Goal: Understand process/instructions: Learn how to perform a task or action

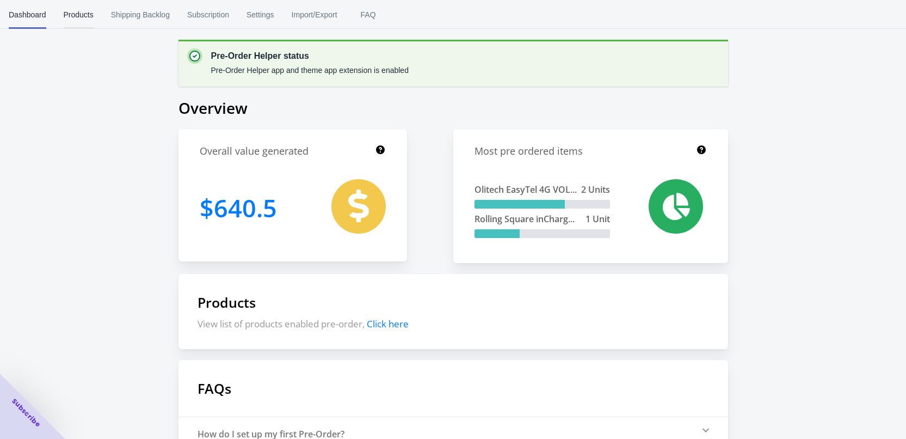
click at [83, 19] on span "Products" at bounding box center [79, 15] width 30 height 28
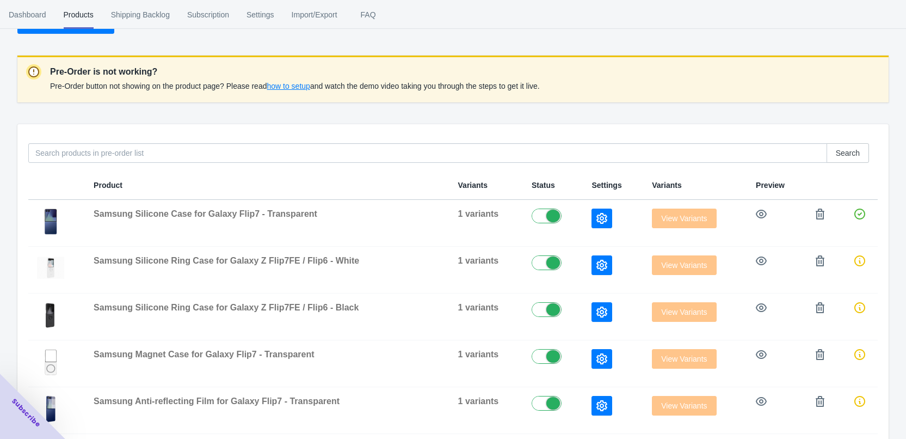
scroll to position [54, 0]
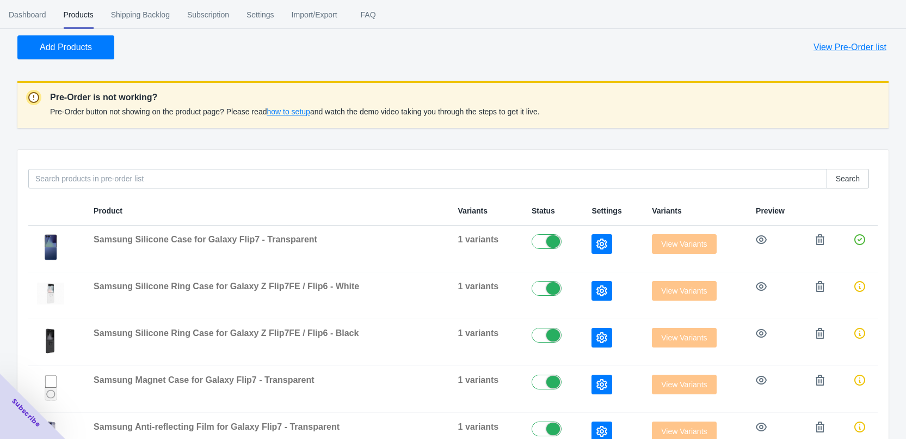
click at [286, 113] on span "how to setup" at bounding box center [288, 111] width 43 height 9
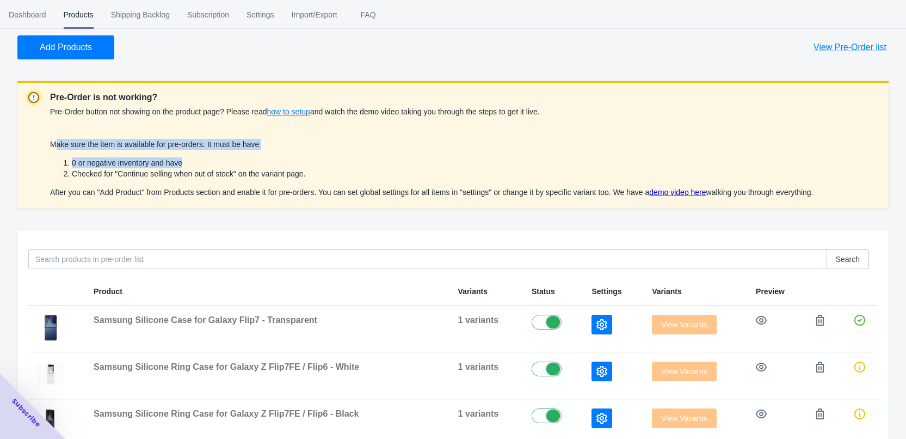
drag, startPoint x: 58, startPoint y: 146, endPoint x: 340, endPoint y: 157, distance: 282.2
click at [308, 155] on div "Make sure the item is available for pre-orders. It must be have 0 or negative i…" at bounding box center [432, 168] width 764 height 59
click at [340, 157] on li "0 or negative inventory and have" at bounding box center [443, 162] width 742 height 11
drag, startPoint x: 54, startPoint y: 163, endPoint x: 195, endPoint y: 164, distance: 140.4
click at [195, 164] on ol "0 or negative inventory and have Checked for "Continue selling when out of stoc…" at bounding box center [432, 168] width 764 height 22
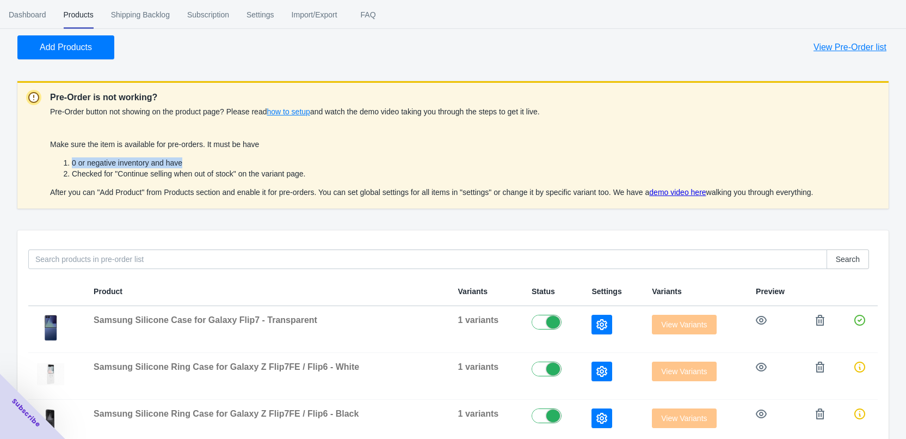
click at [200, 160] on li "0 or negative inventory and have" at bounding box center [443, 162] width 742 height 11
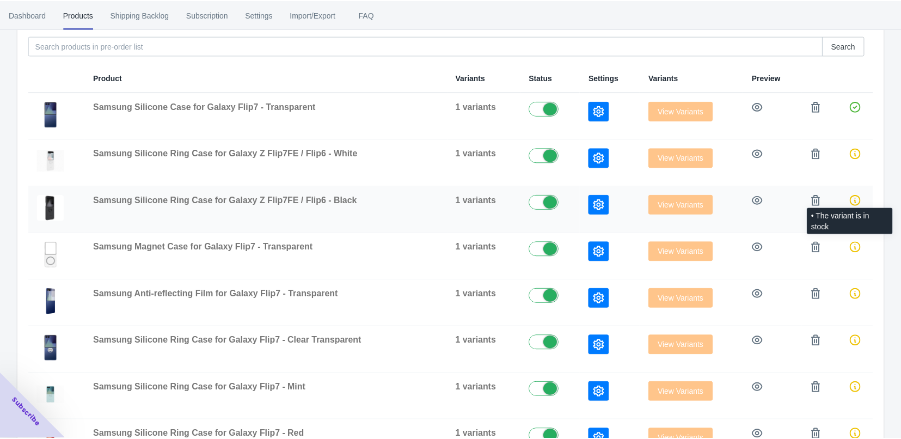
scroll to position [272, 0]
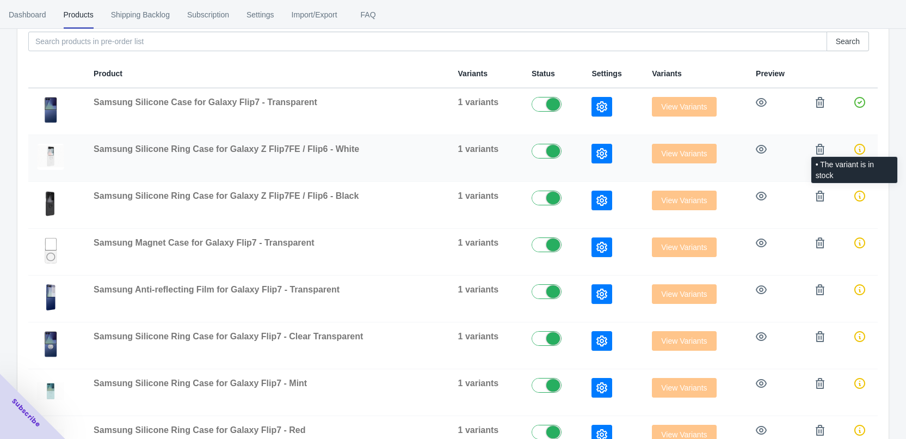
click at [859, 150] on icon at bounding box center [860, 149] width 11 height 11
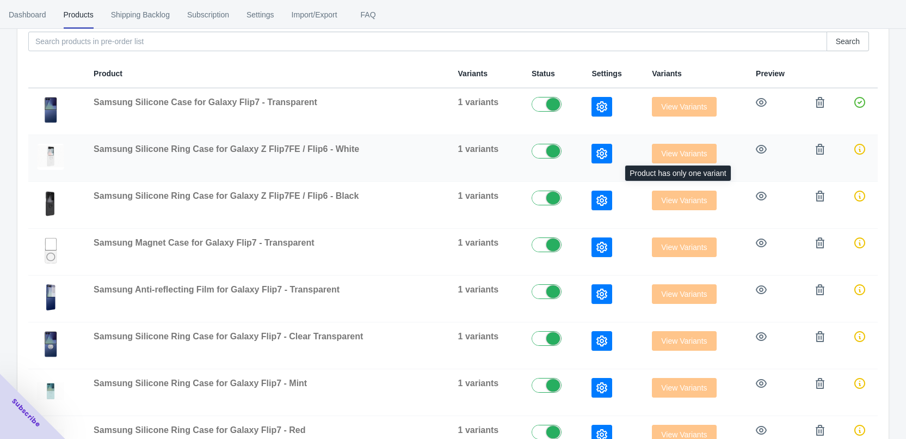
click at [684, 153] on span "View Variants" at bounding box center [684, 153] width 64 height 9
